Goal: Book appointment/travel/reservation

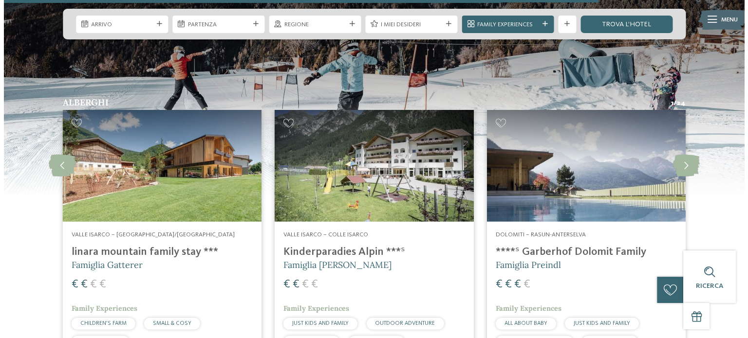
scroll to position [1801, 0]
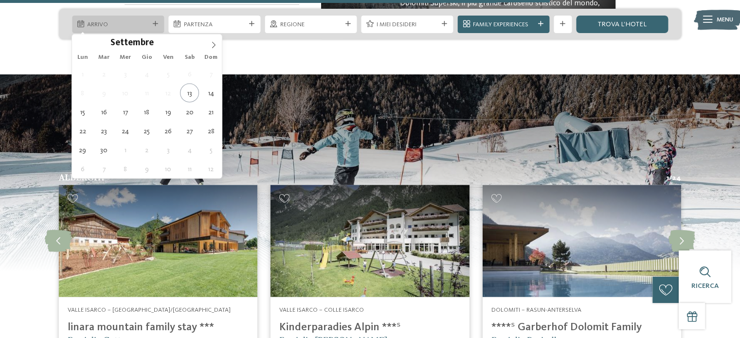
click at [112, 26] on span "Arrivo" at bounding box center [117, 24] width 61 height 9
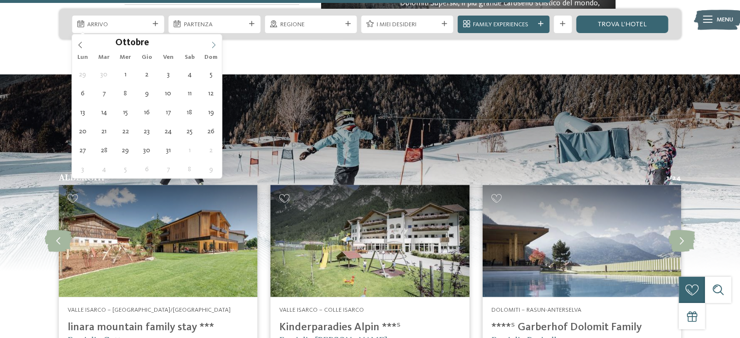
click at [213, 41] on icon at bounding box center [213, 44] width 7 height 7
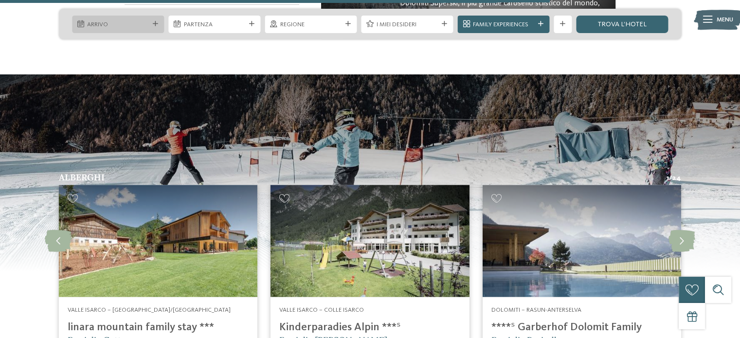
click at [138, 20] on span "Arrivo" at bounding box center [117, 24] width 61 height 9
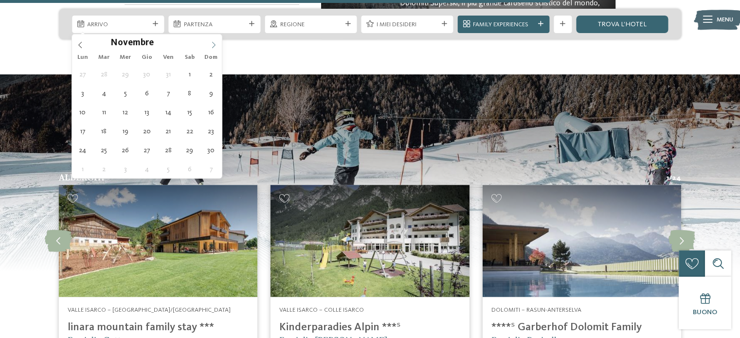
click at [218, 42] on span at bounding box center [213, 42] width 17 height 17
click at [211, 42] on icon at bounding box center [213, 44] width 7 height 7
type input "****"
click at [80, 47] on icon at bounding box center [80, 44] width 7 height 7
type div "[DATE]"
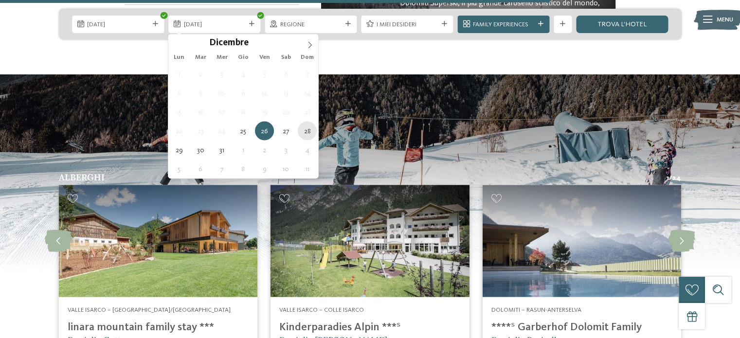
type div "[DATE]"
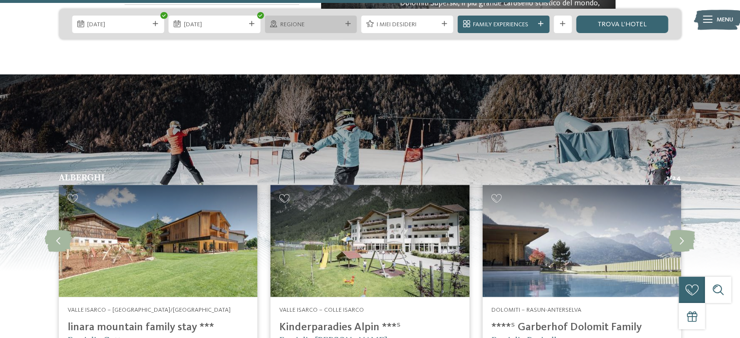
click at [326, 23] on span "Regione" at bounding box center [310, 24] width 61 height 9
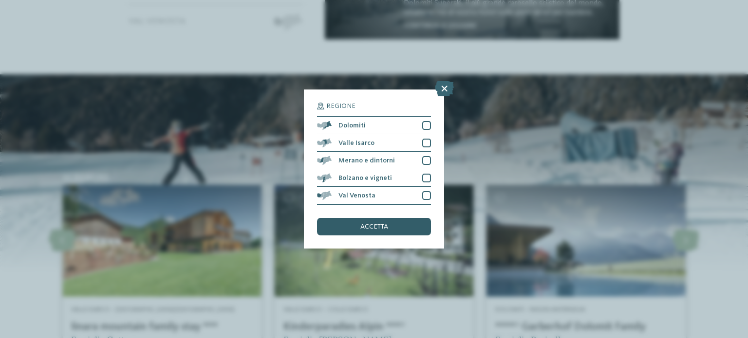
click at [377, 226] on span "accetta" at bounding box center [374, 226] width 28 height 7
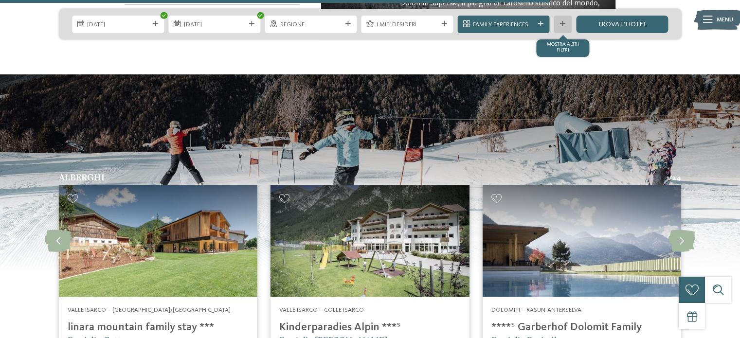
click at [559, 26] on div at bounding box center [563, 23] width 9 height 5
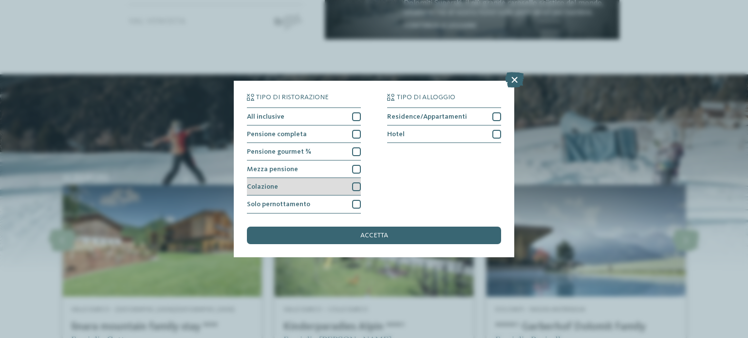
click at [359, 187] on div at bounding box center [356, 187] width 9 height 9
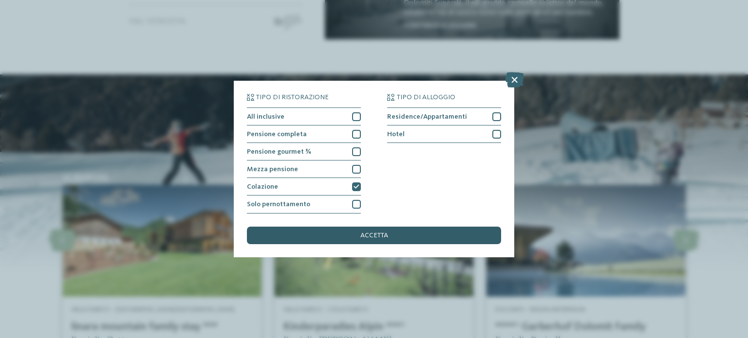
click at [410, 231] on div "accetta" at bounding box center [374, 236] width 254 height 18
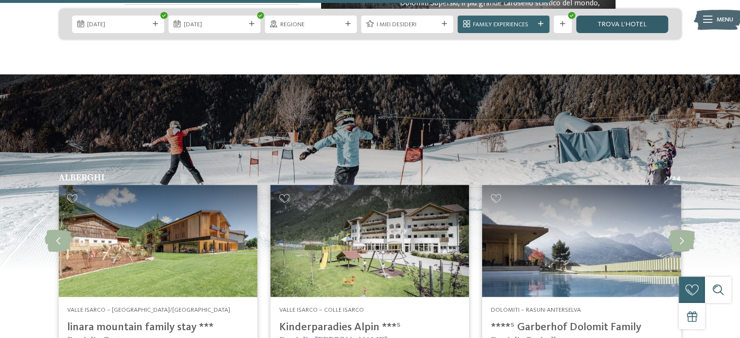
click at [608, 16] on link "trova l’hotel" at bounding box center [622, 25] width 92 height 18
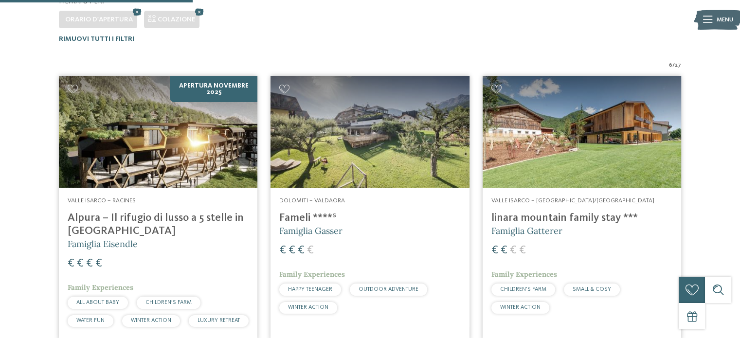
scroll to position [136, 0]
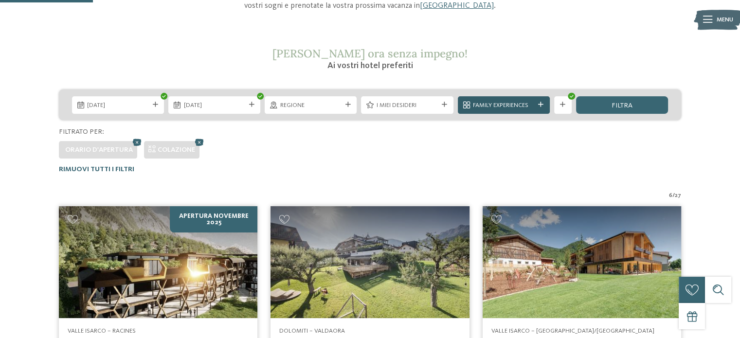
click at [478, 107] on span "Family Experiences" at bounding box center [503, 105] width 61 height 9
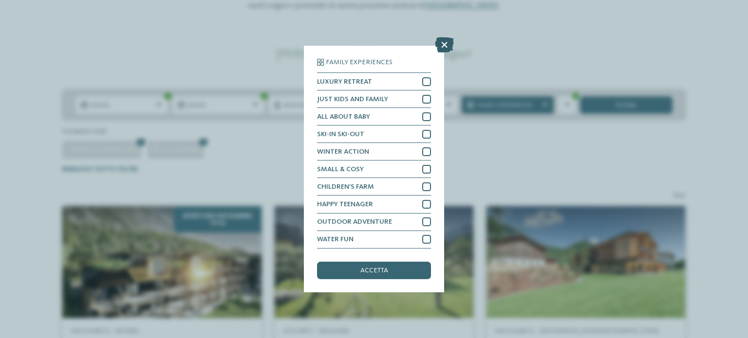
click at [447, 42] on icon at bounding box center [444, 45] width 19 height 16
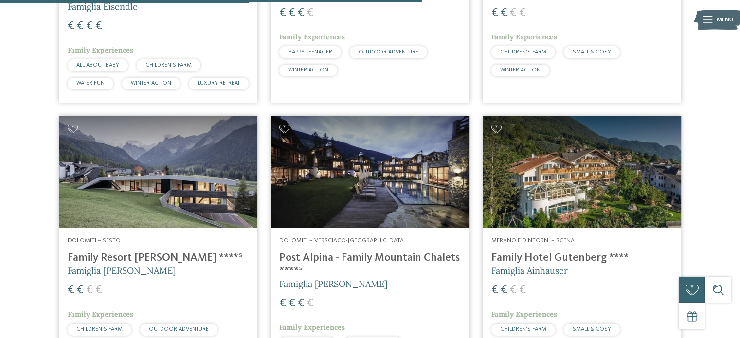
scroll to position [623, 0]
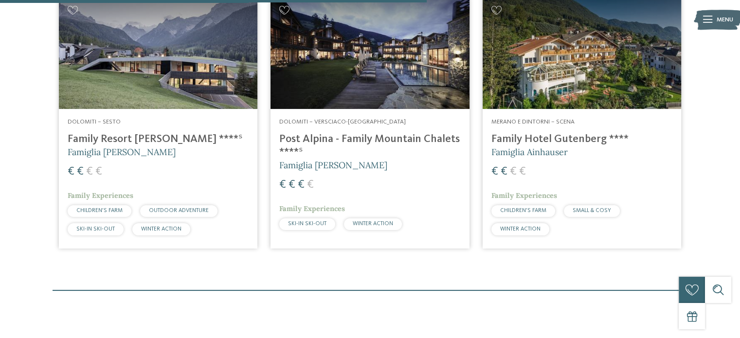
click at [568, 146] on h4 "Family Hotel Gutenberg ****" at bounding box center [582, 139] width 181 height 13
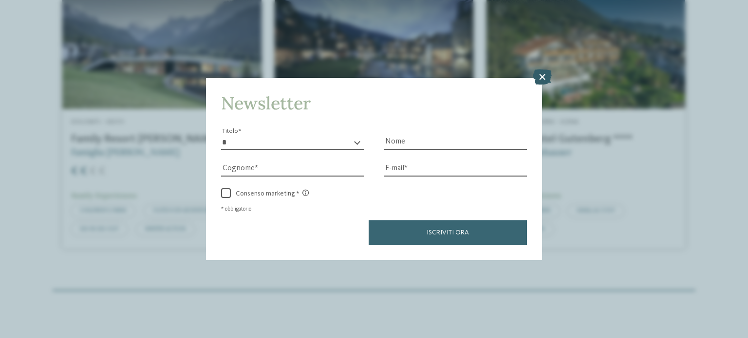
click at [546, 78] on icon at bounding box center [542, 77] width 19 height 16
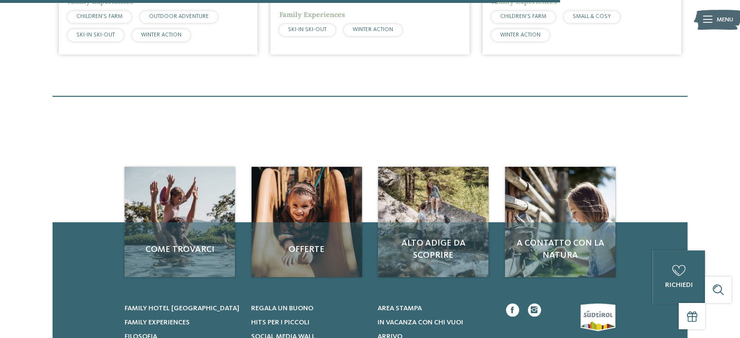
scroll to position [915, 0]
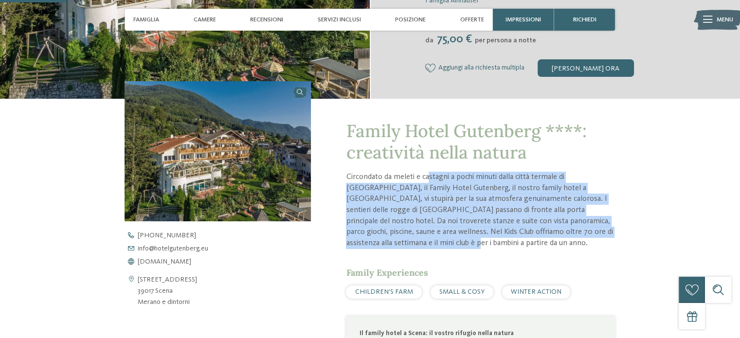
drag, startPoint x: 429, startPoint y: 181, endPoint x: 574, endPoint y: 246, distance: 158.6
click at [574, 246] on p "Circondato da meleti e castagni a pochi minuti dalla città termale di Merano, i…" at bounding box center [480, 210] width 269 height 77
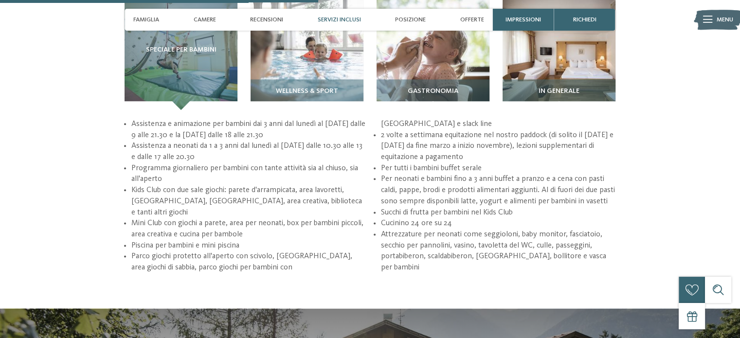
scroll to position [1266, 0]
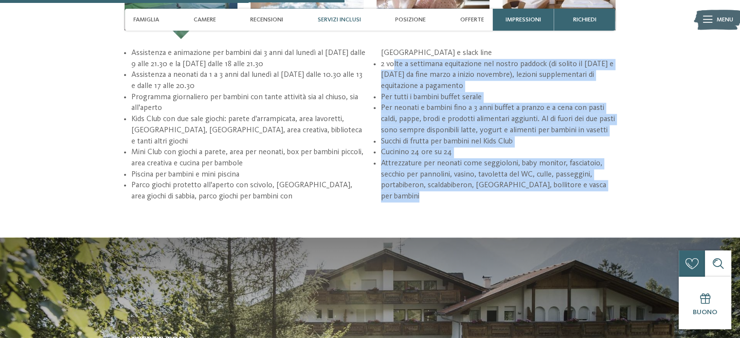
drag, startPoint x: 395, startPoint y: 55, endPoint x: 485, endPoint y: 193, distance: 165.0
click at [485, 193] on div "torna alla panoramica degli alberghi da Impressioni" at bounding box center [370, 47] width 740 height 2538
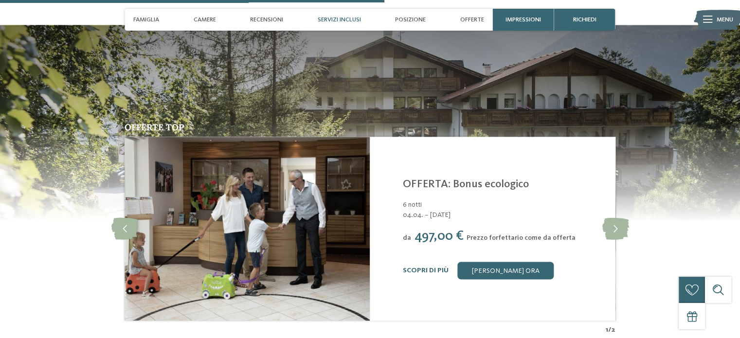
scroll to position [1607, 0]
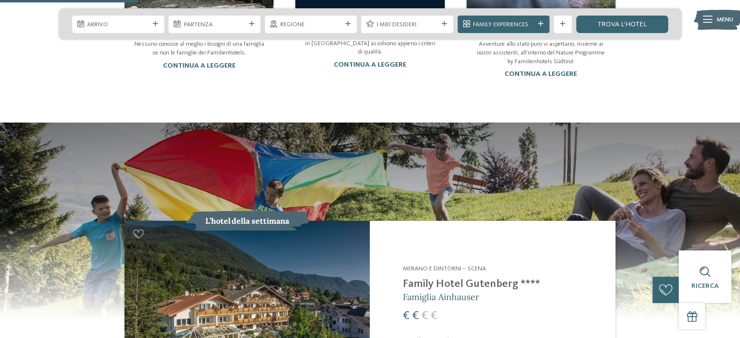
scroll to position [876, 0]
